Goal: Book appointment/travel/reservation

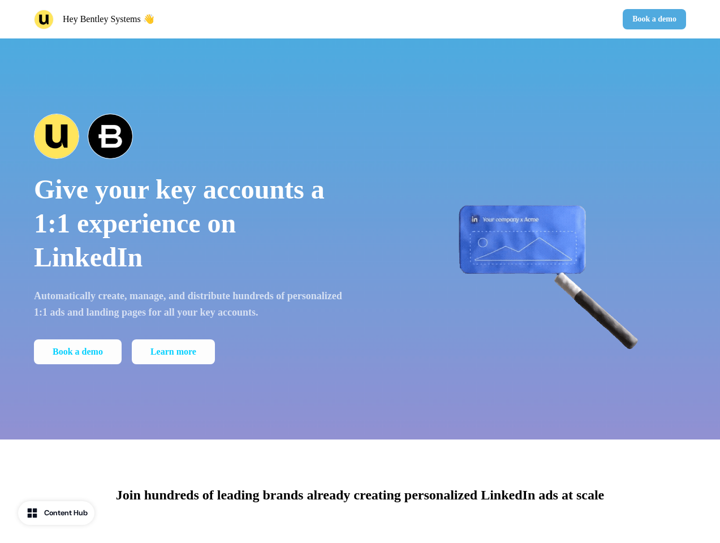
click at [360, 19] on div "Hey Bentley Systems 👋 Book a demo" at bounding box center [360, 19] width 720 height 38
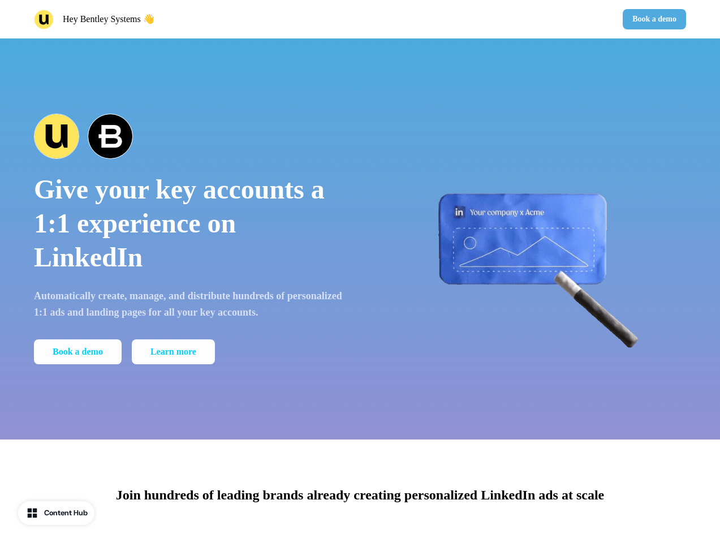
click at [195, 19] on div "Hey Bentley Systems 👋" at bounding box center [195, 20] width 322 height 20
click at [526, 19] on div "Book a demo" at bounding box center [526, 19] width 322 height 20
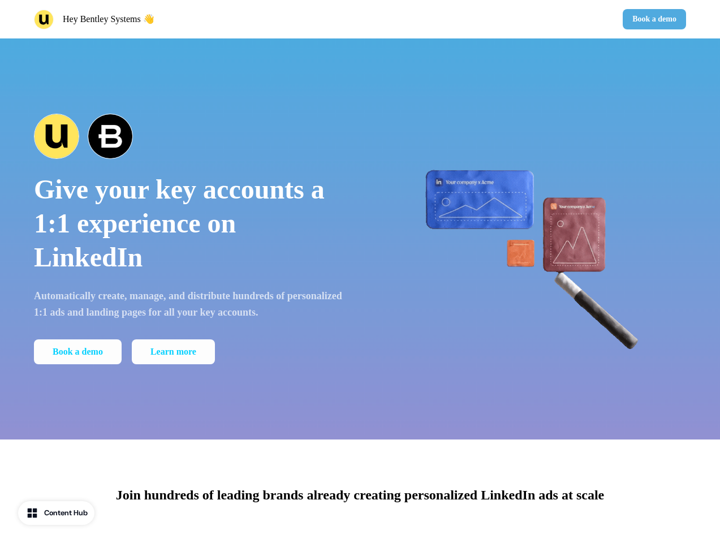
click at [653, 19] on button "Book a demo" at bounding box center [654, 19] width 63 height 20
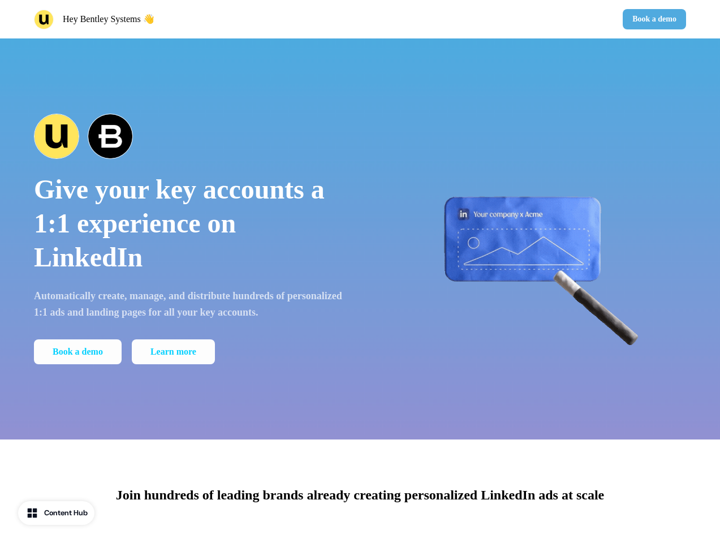
click at [360, 239] on div "Give your key accounts a 1:1 experience on LinkedIn Automatically create, manag…" at bounding box center [360, 238] width 720 height 401
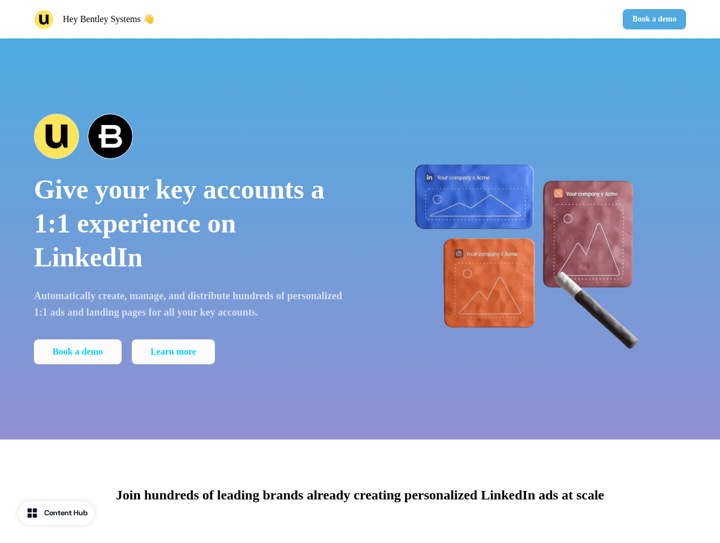
scroll to position [577, 0]
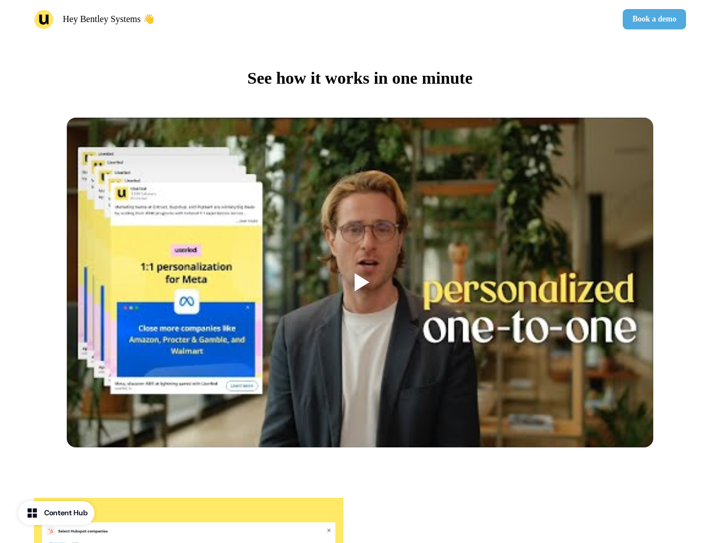
click at [189, 239] on div at bounding box center [360, 283] width 587 height 330
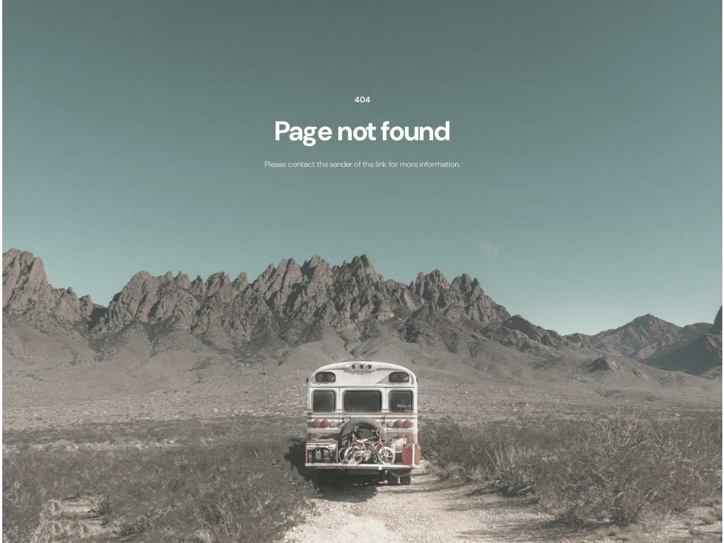
scroll to position [0, 0]
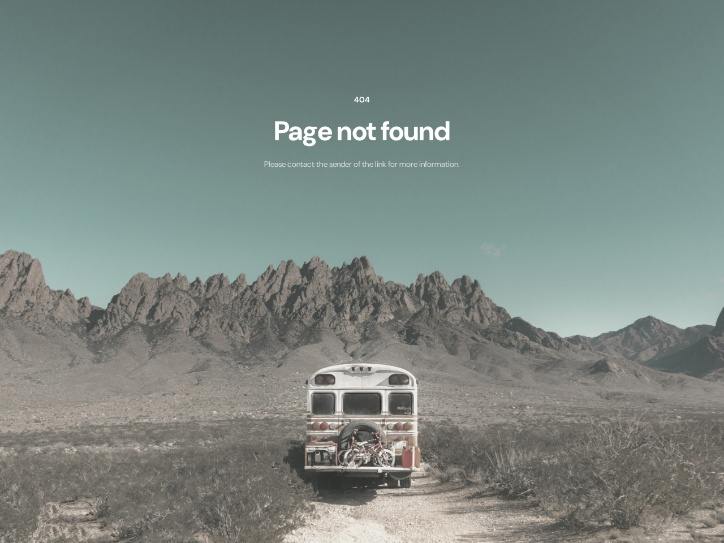
click at [531, 239] on div "404 Page not found Please contact the sender of the link for more information." at bounding box center [362, 130] width 724 height 260
click at [360, 492] on img at bounding box center [362, 271] width 724 height 543
